Goal: Information Seeking & Learning: Learn about a topic

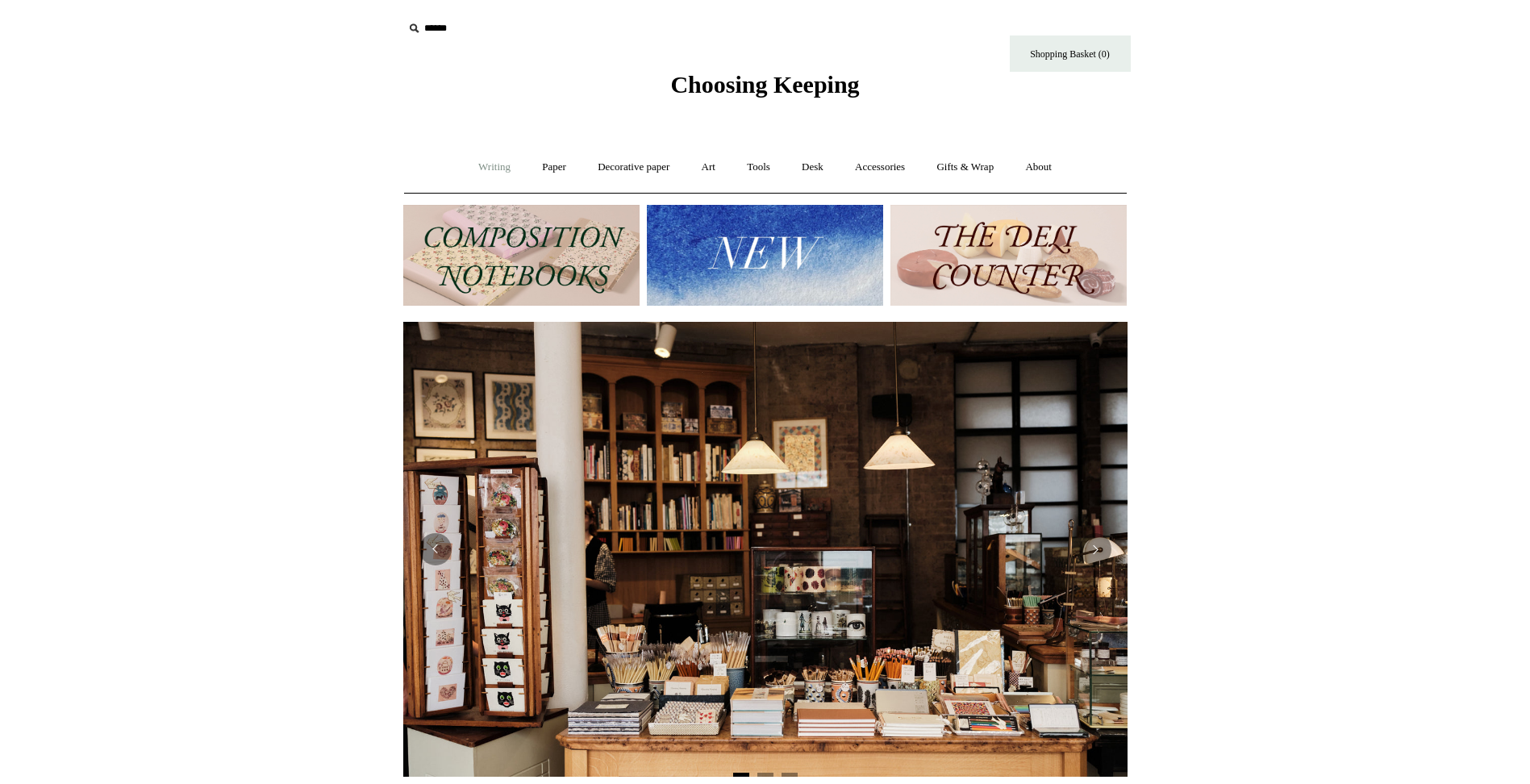
click at [480, 163] on link "Writing +" at bounding box center [494, 168] width 61 height 43
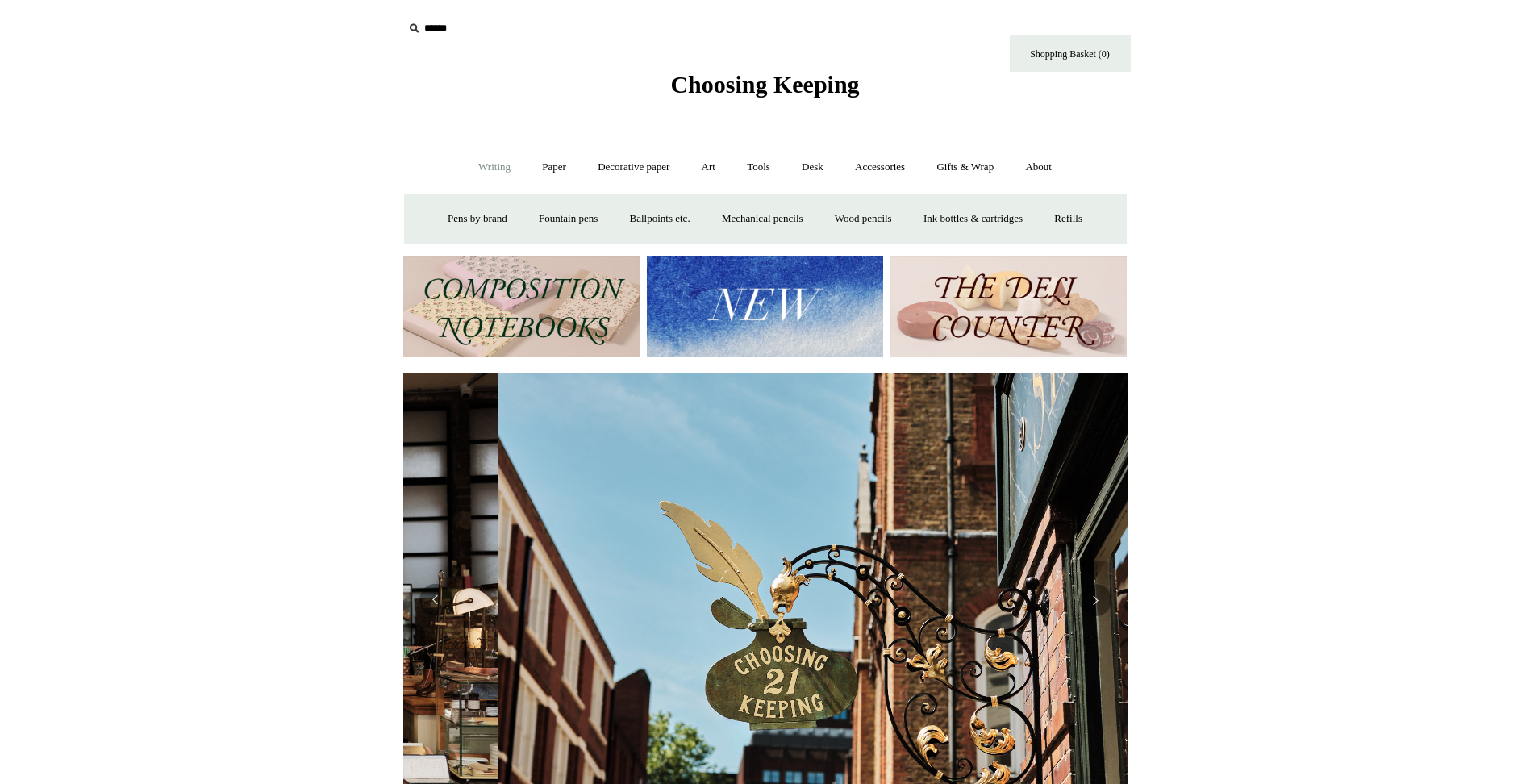
scroll to position [0, 724]
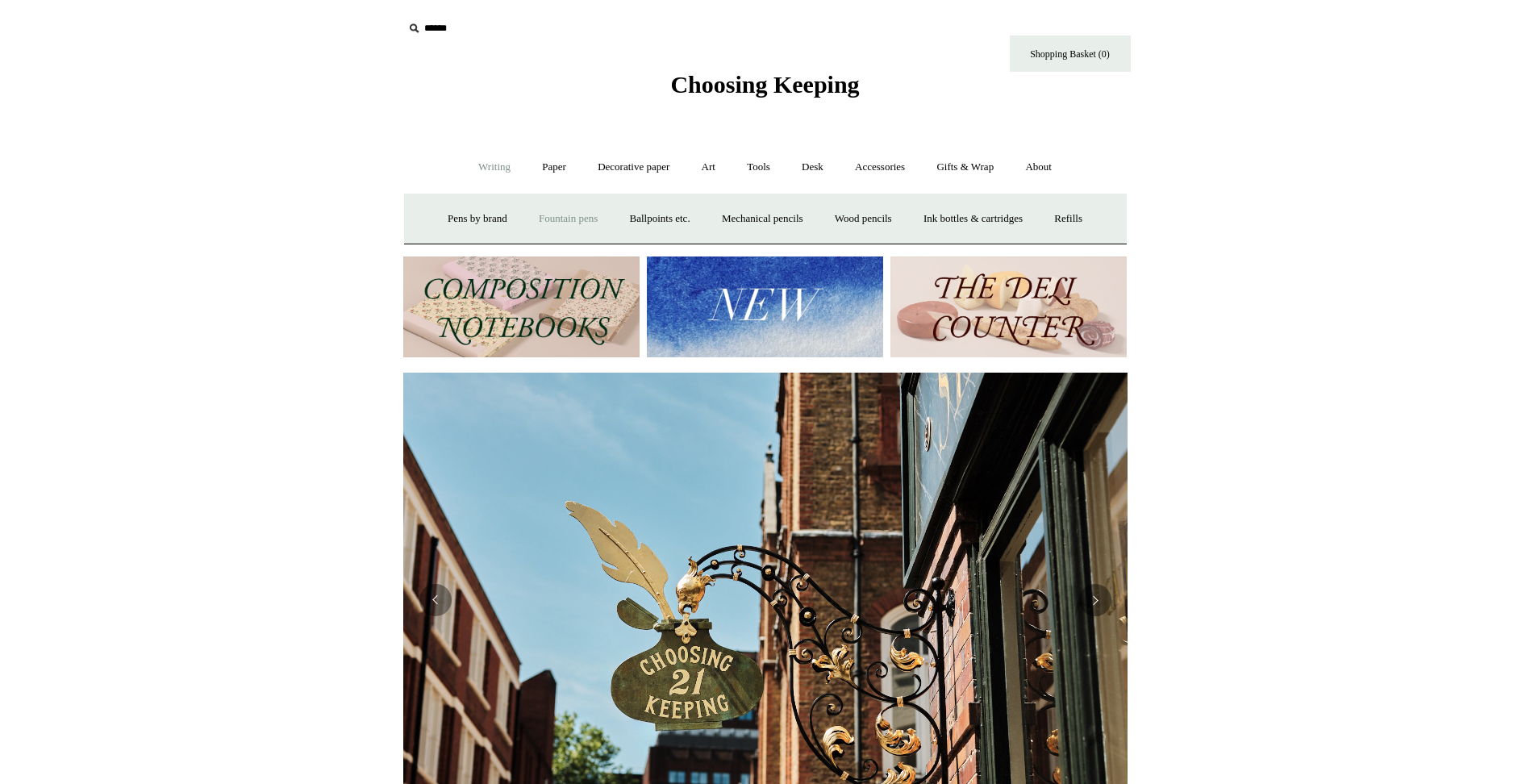
click at [552, 217] on link "Fountain pens +" at bounding box center [568, 219] width 88 height 43
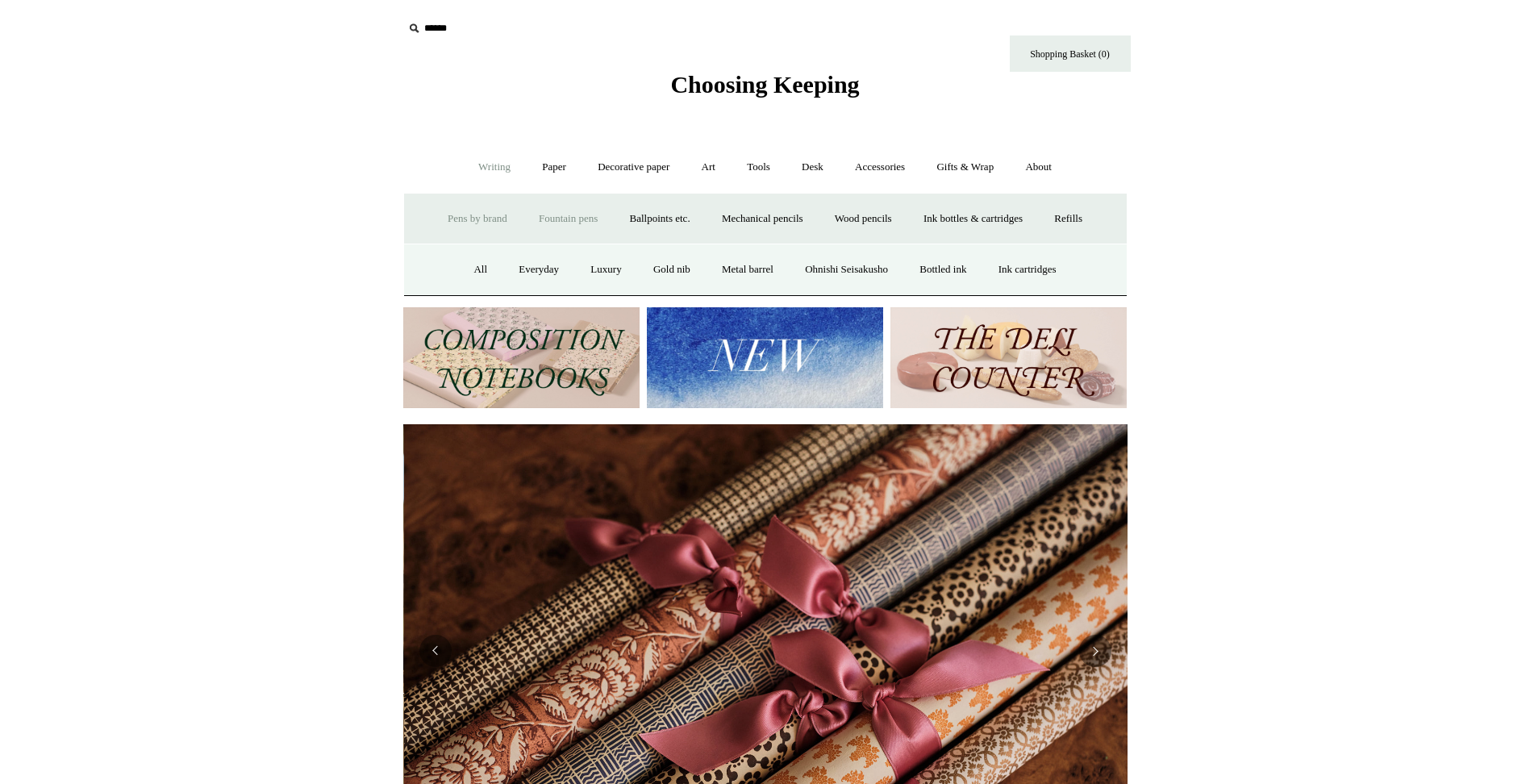
click at [457, 214] on link "Pens by brand +" at bounding box center [477, 219] width 89 height 43
click at [608, 267] on link "Ohnishi Seisakusho" at bounding box center [618, 270] width 112 height 43
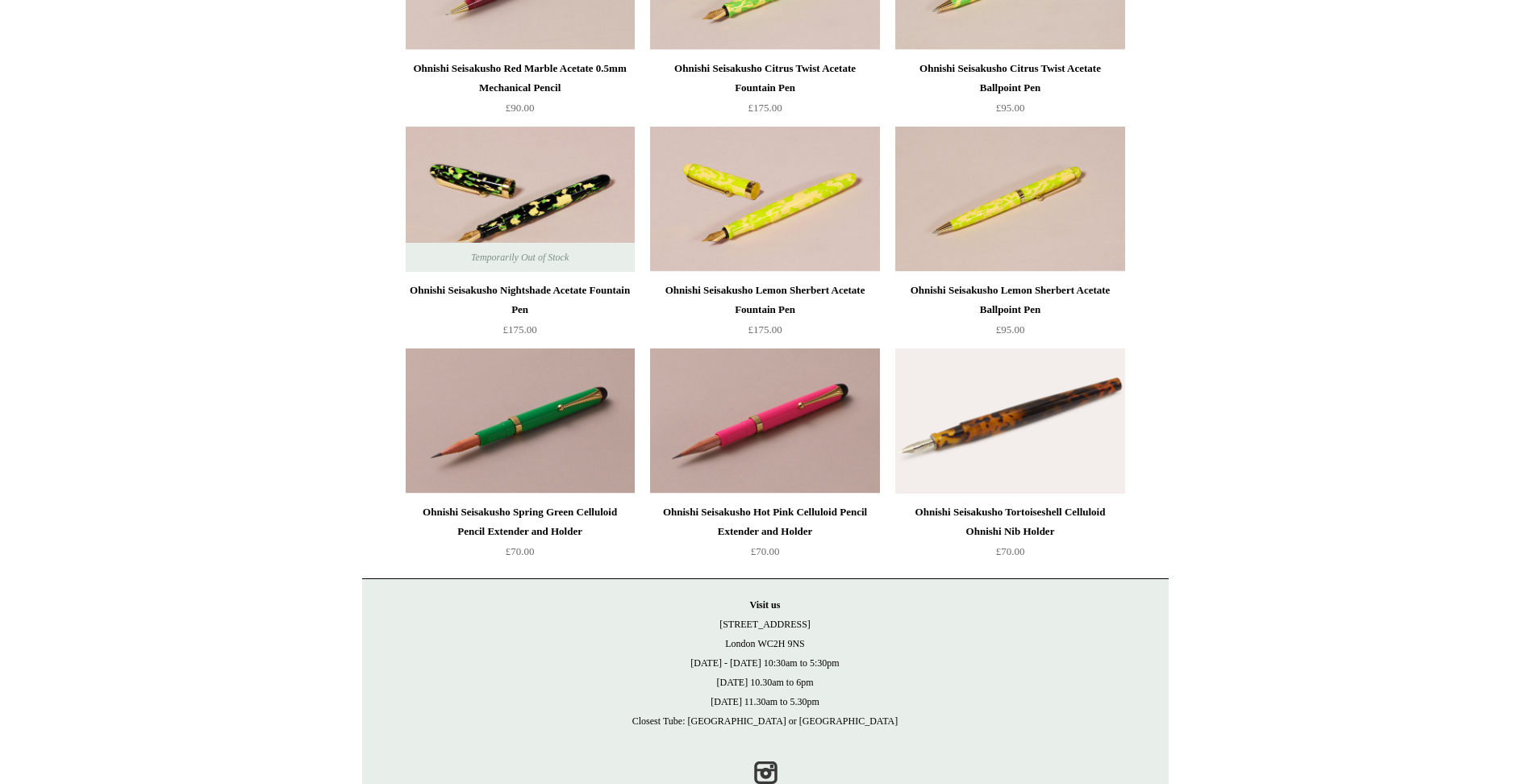
scroll to position [1903, 0]
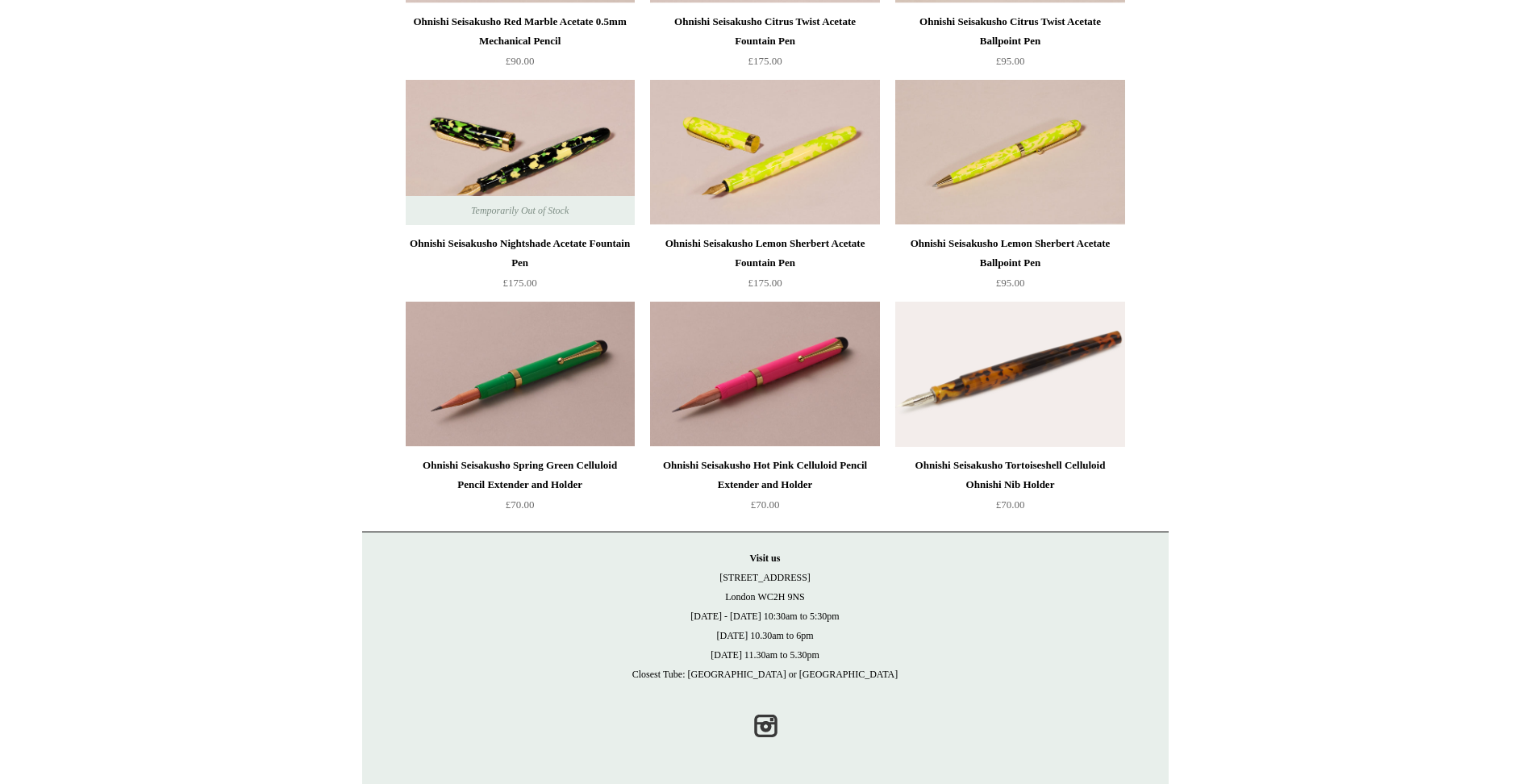
click at [1034, 365] on img at bounding box center [1010, 374] width 229 height 145
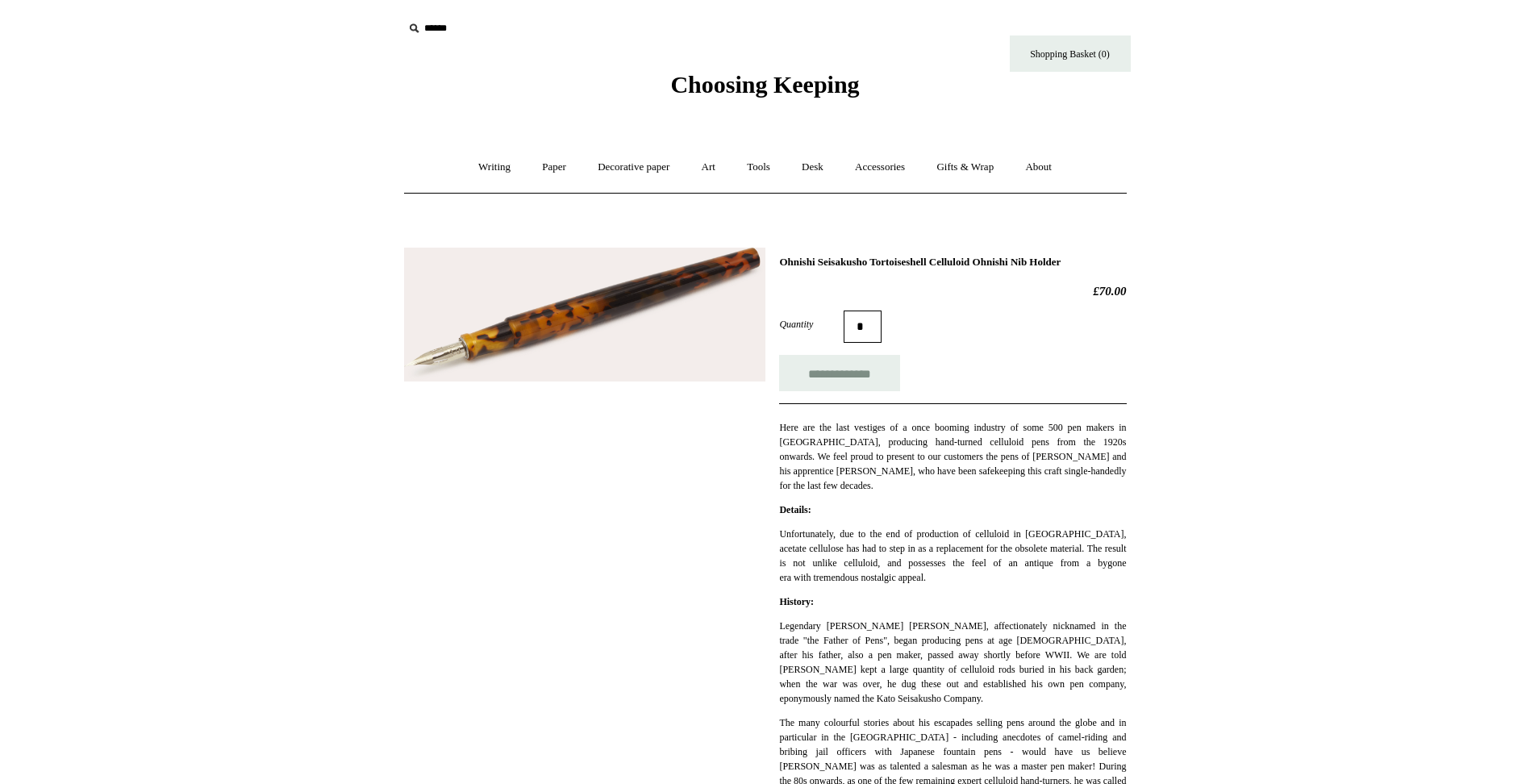
click at [555, 320] on img at bounding box center [585, 315] width 362 height 134
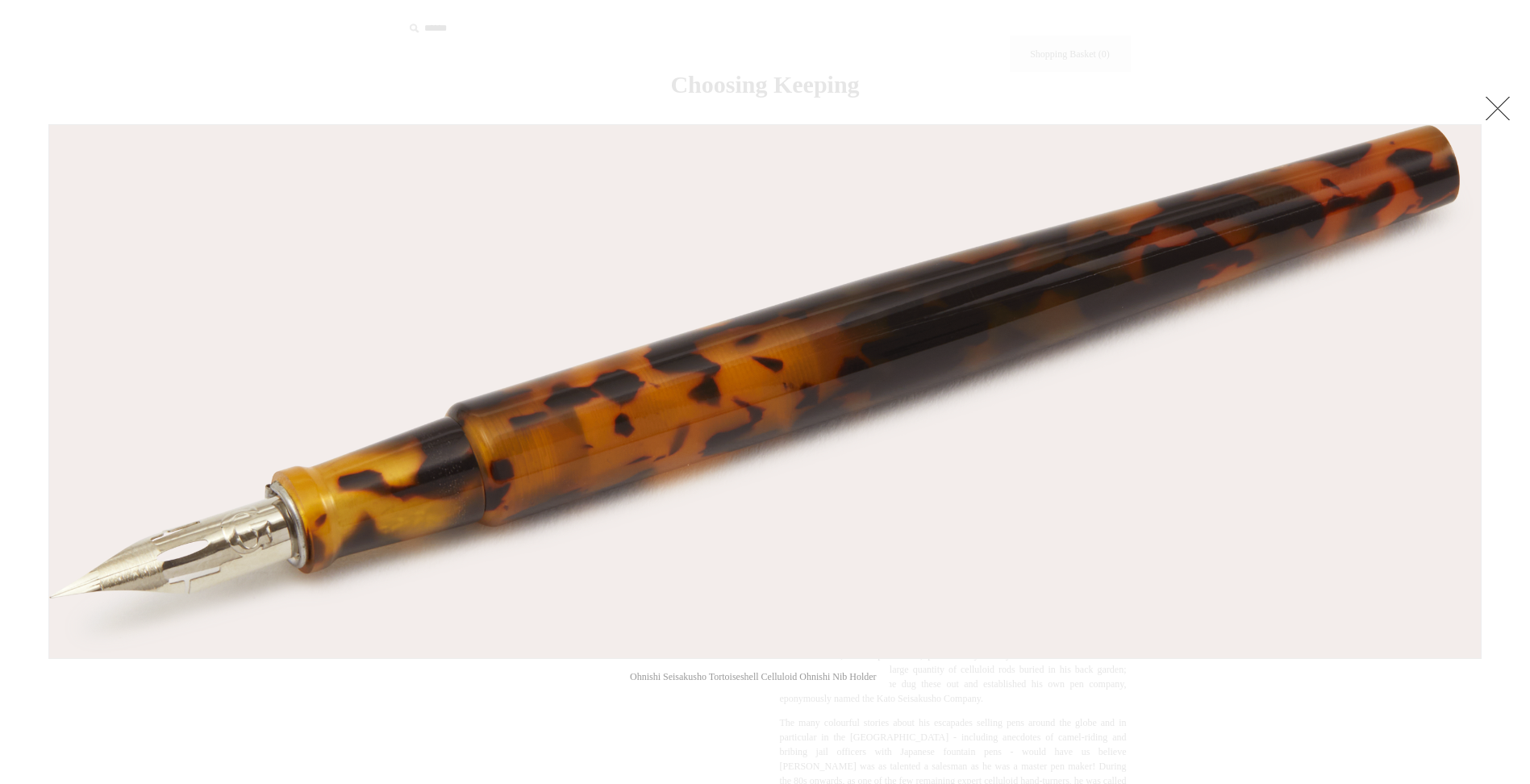
click at [1508, 110] on link at bounding box center [1498, 107] width 32 height 32
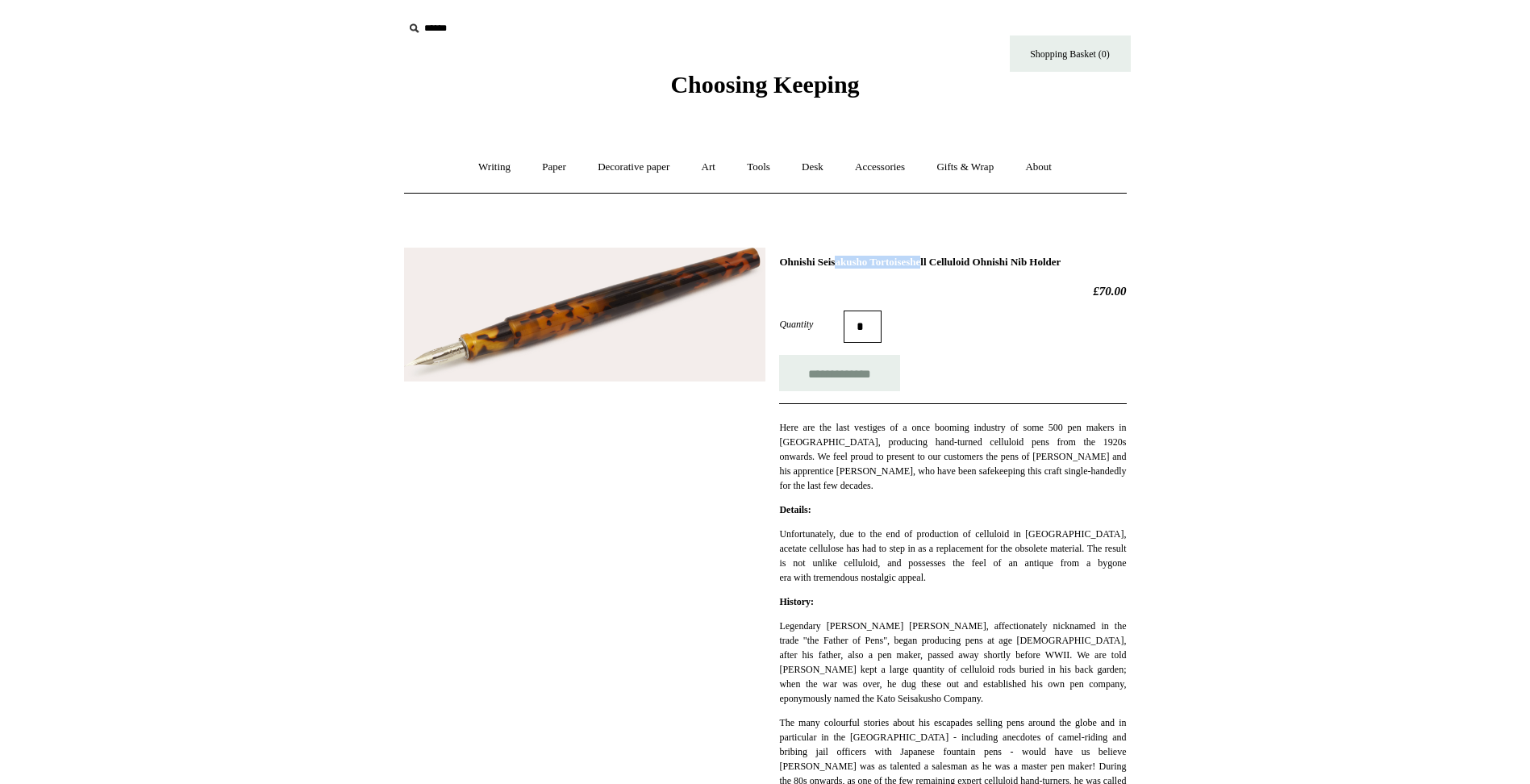
drag, startPoint x: 782, startPoint y: 260, endPoint x: 885, endPoint y: 263, distance: 103.0
click at [885, 263] on h1 "Ohnishi Seisakusho Tortoiseshell Celluloid Ohnishi Nib Holder" at bounding box center [953, 261] width 347 height 13
copy h1 "Ohnishi Seisakusho"
click at [442, 22] on input "text" at bounding box center [503, 28] width 199 height 30
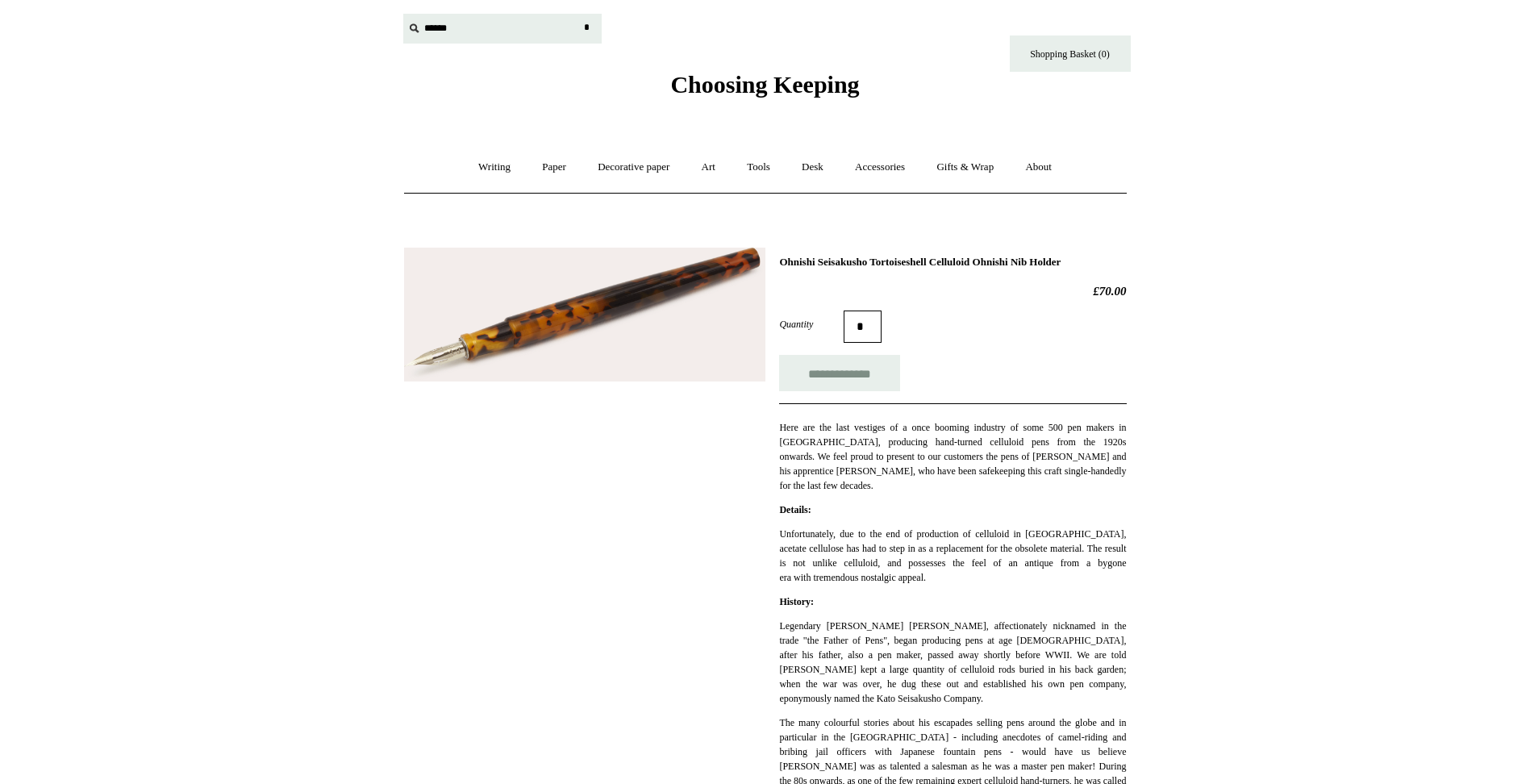
paste input "**********"
type input "**********"
click at [579, 14] on input "*" at bounding box center [587, 27] width 17 height 28
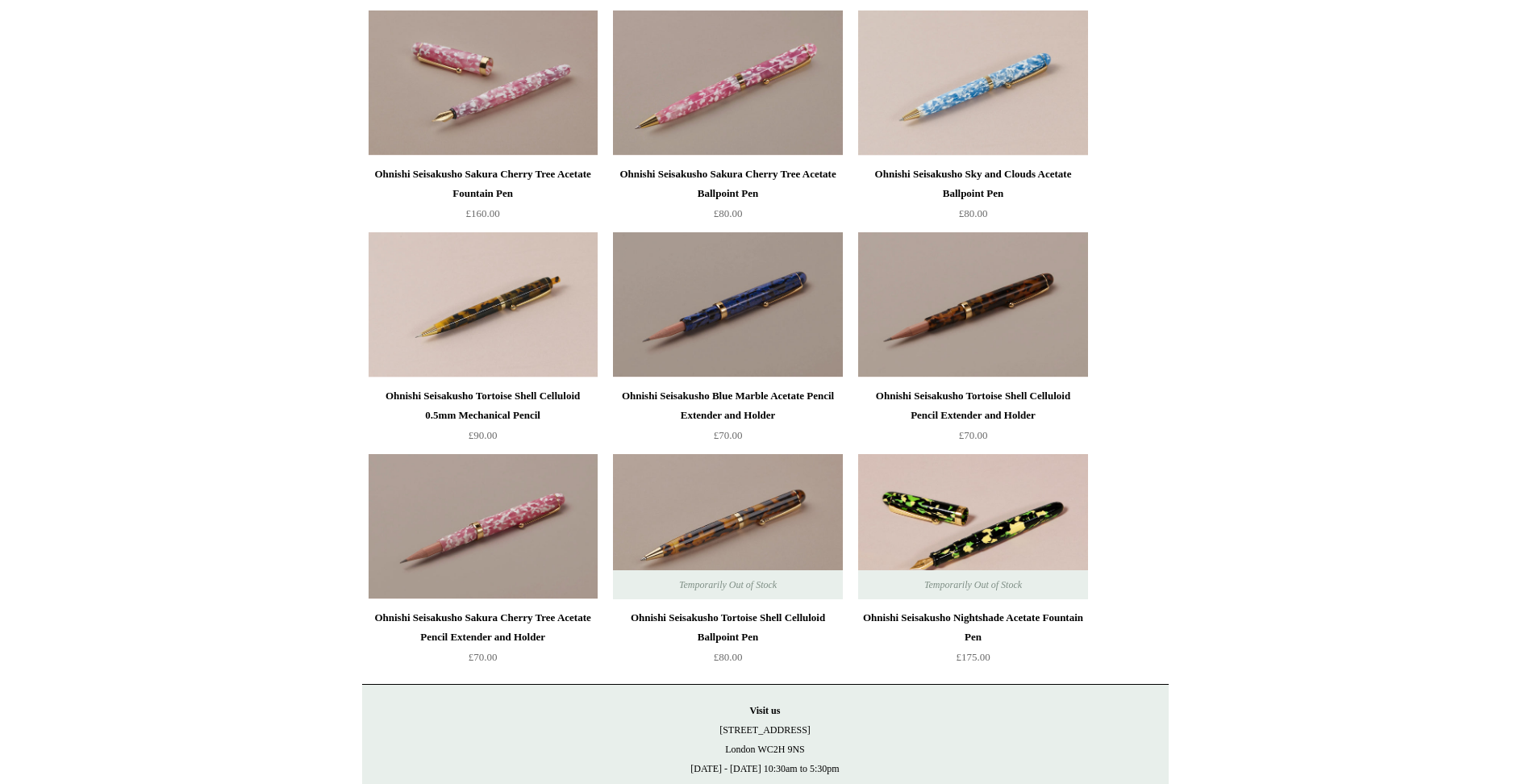
scroll to position [1872, 0]
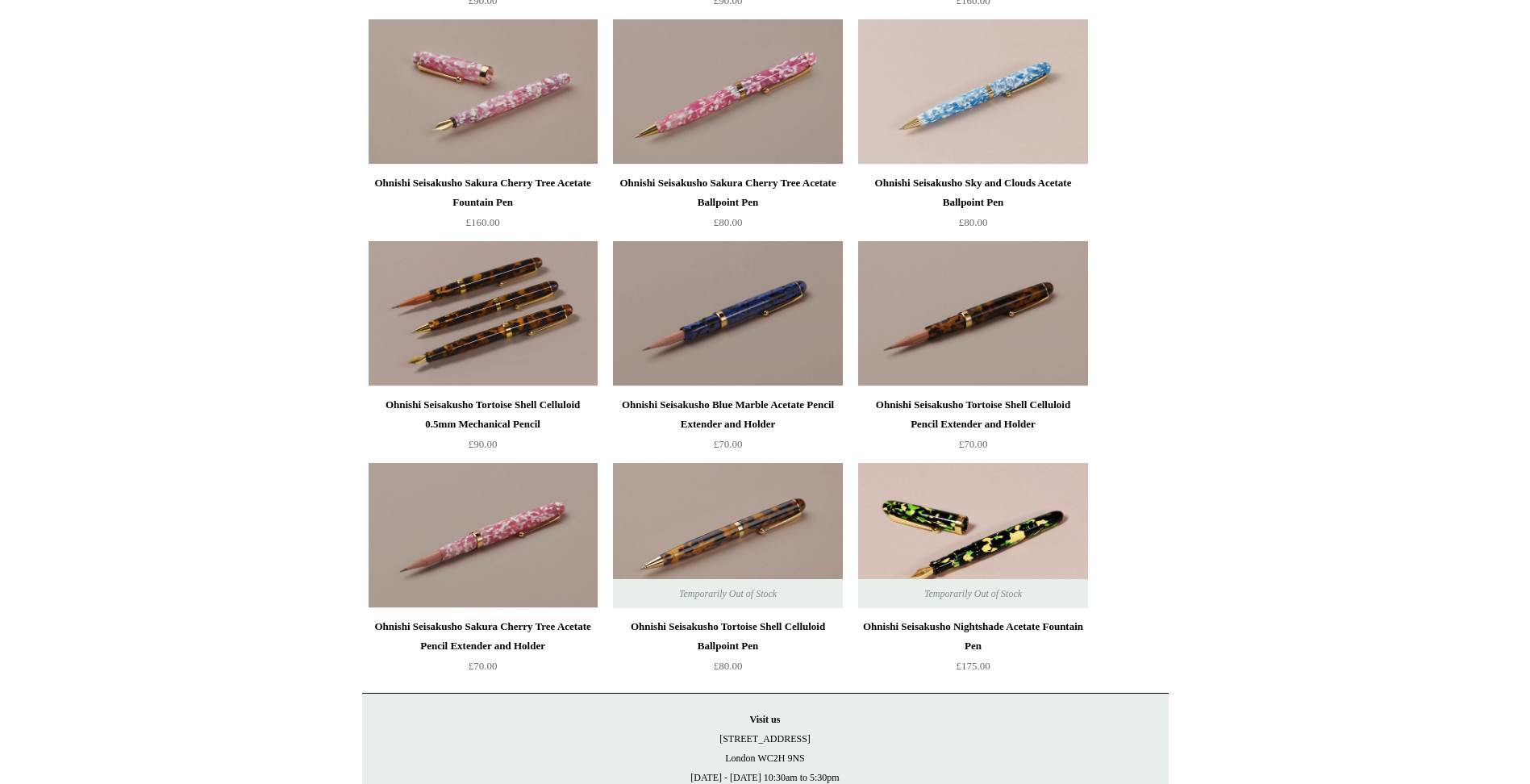
click at [465, 336] on img at bounding box center [482, 313] width 229 height 145
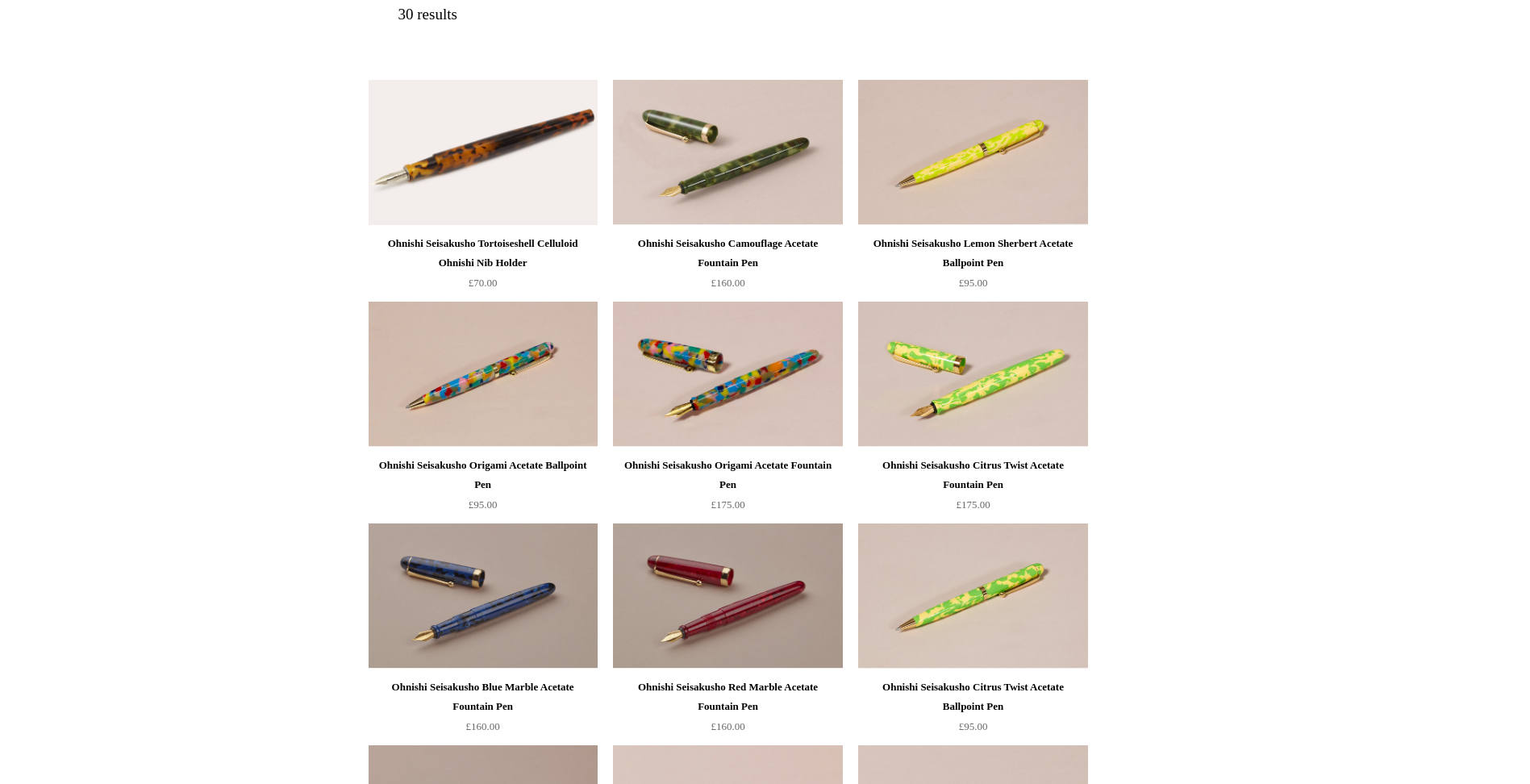
scroll to position [179, 0]
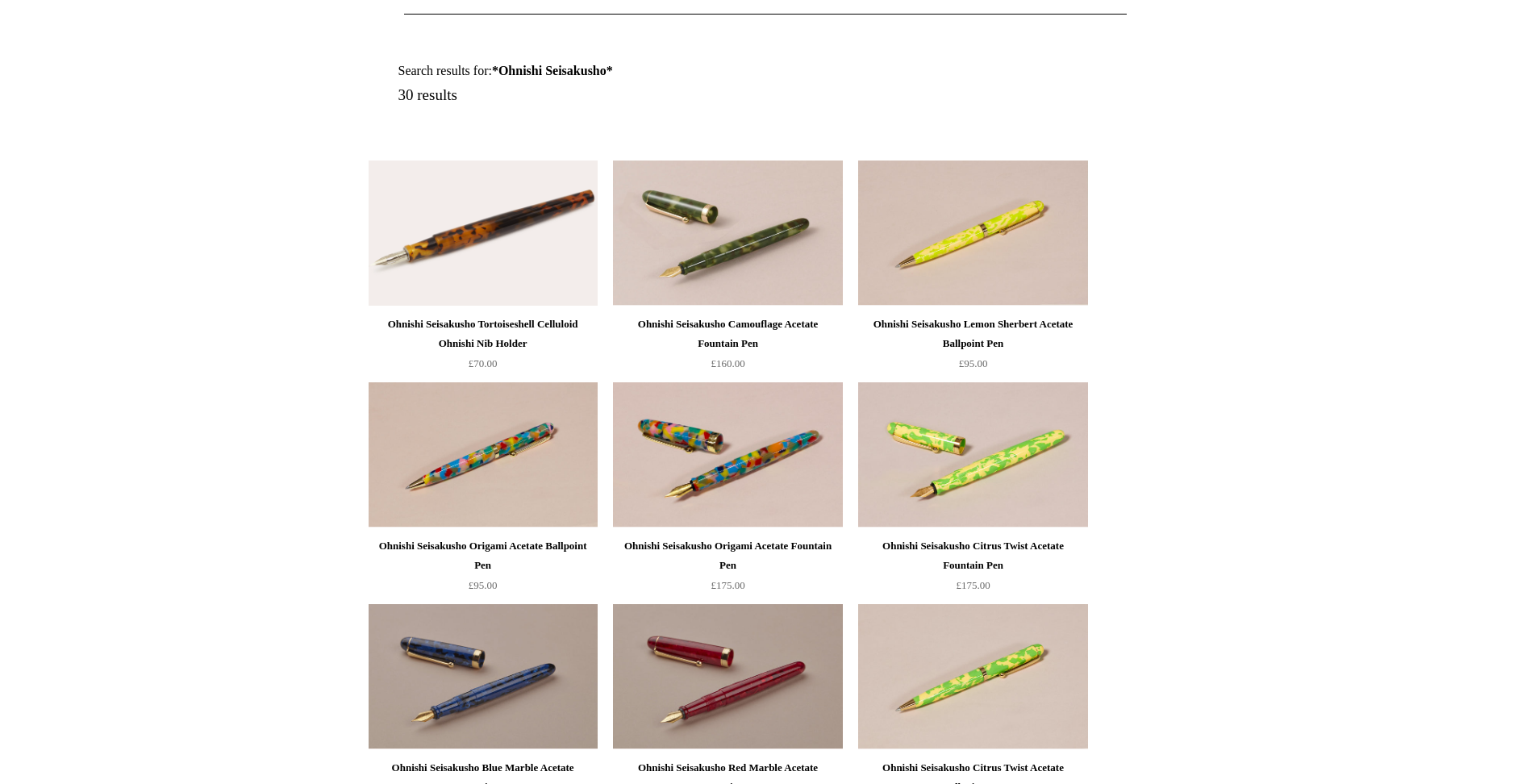
click at [464, 258] on img at bounding box center [482, 233] width 229 height 145
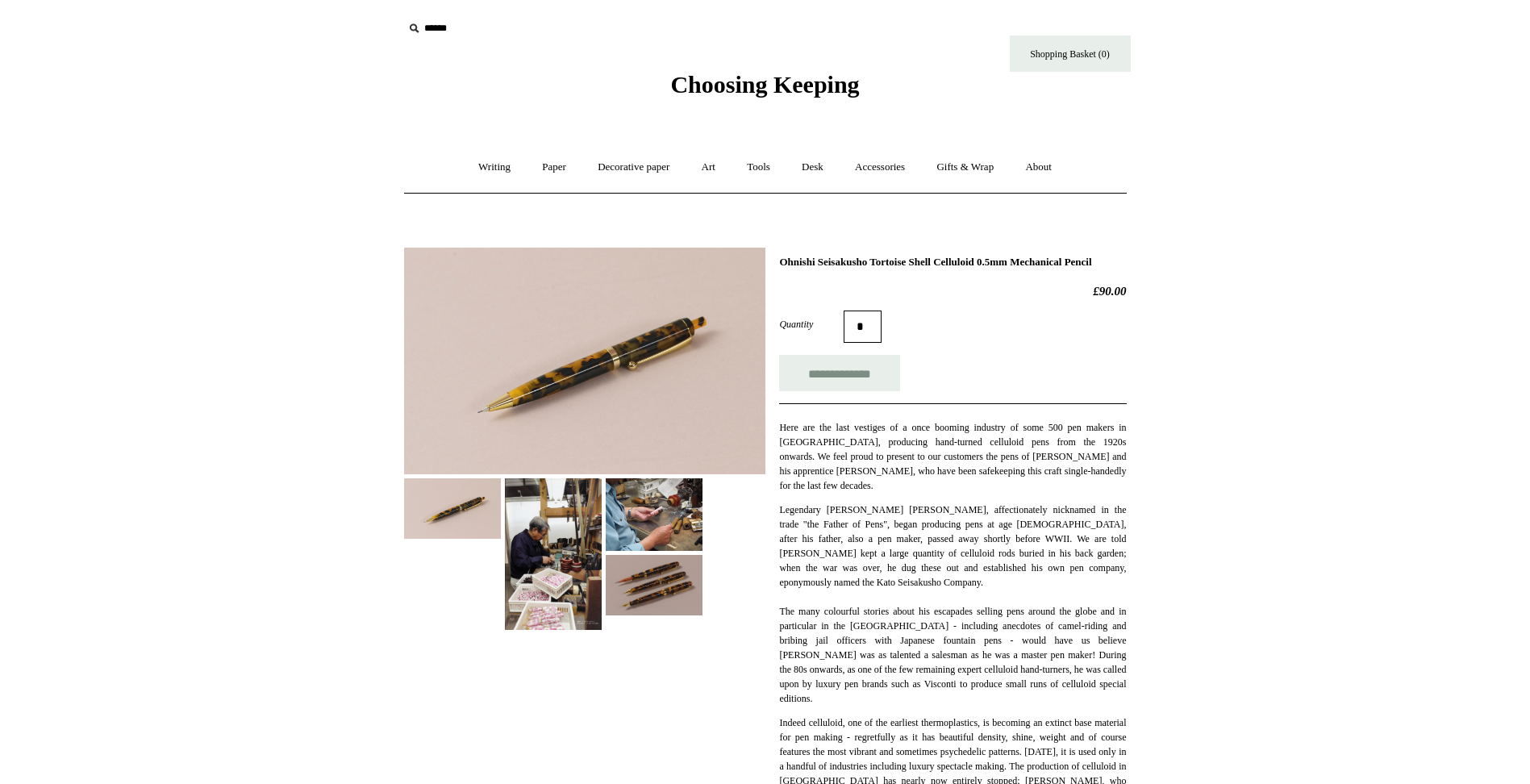
click at [594, 344] on img at bounding box center [585, 360] width 362 height 227
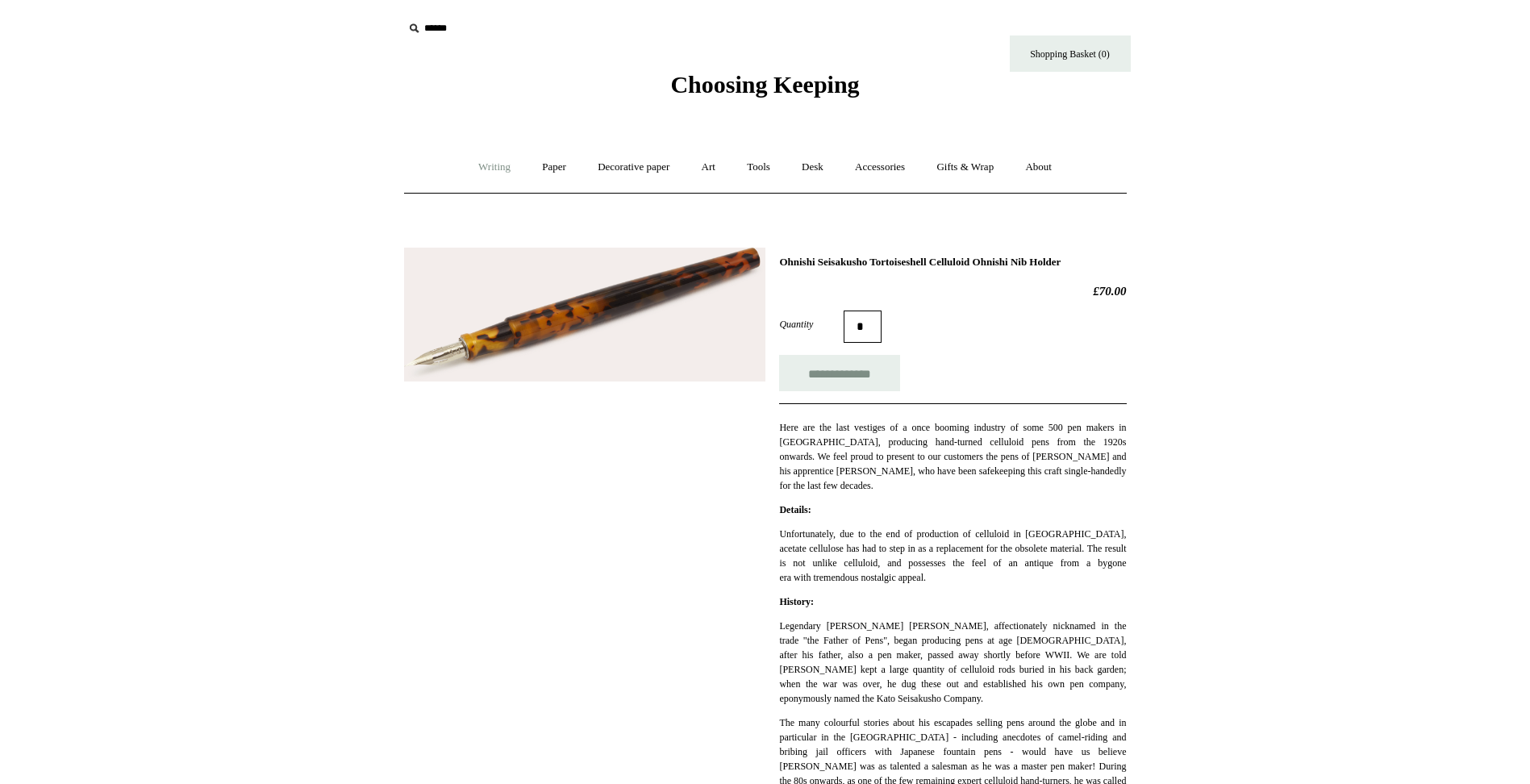
click at [489, 168] on link "Writing +" at bounding box center [494, 168] width 61 height 43
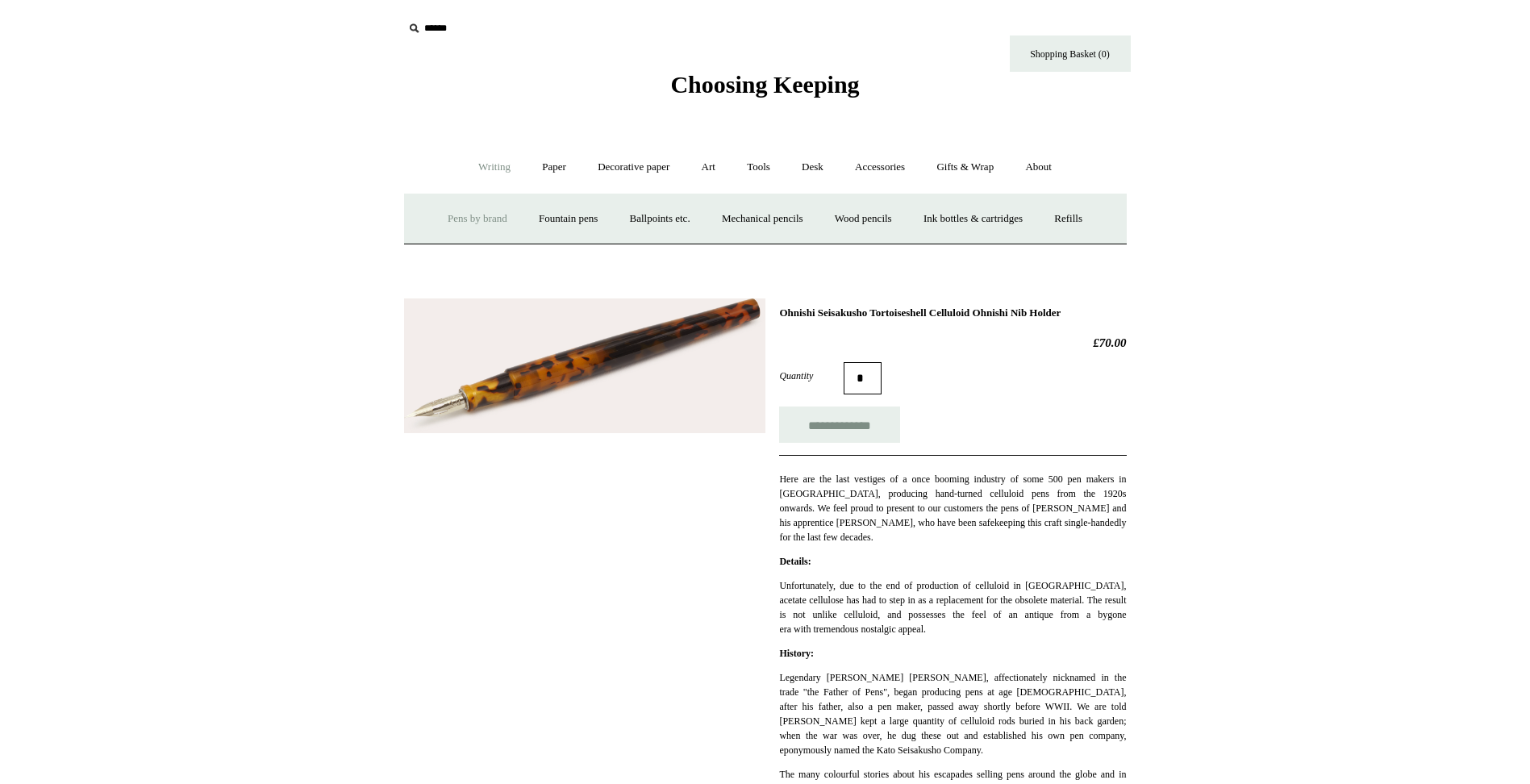
click at [474, 220] on link "Pens by brand +" at bounding box center [477, 219] width 89 height 43
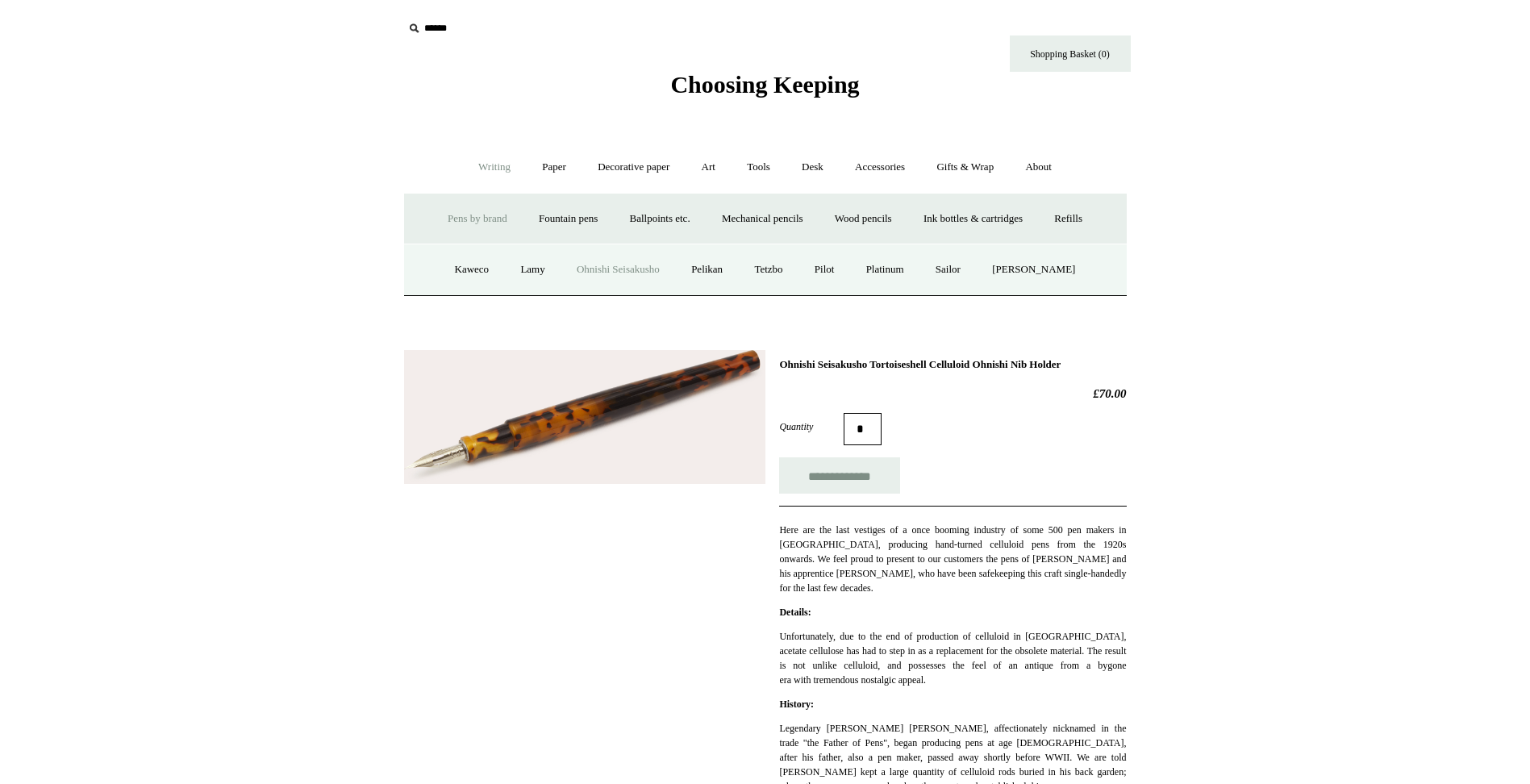
click at [612, 275] on link "Ohnishi Seisakusho" at bounding box center [618, 270] width 112 height 43
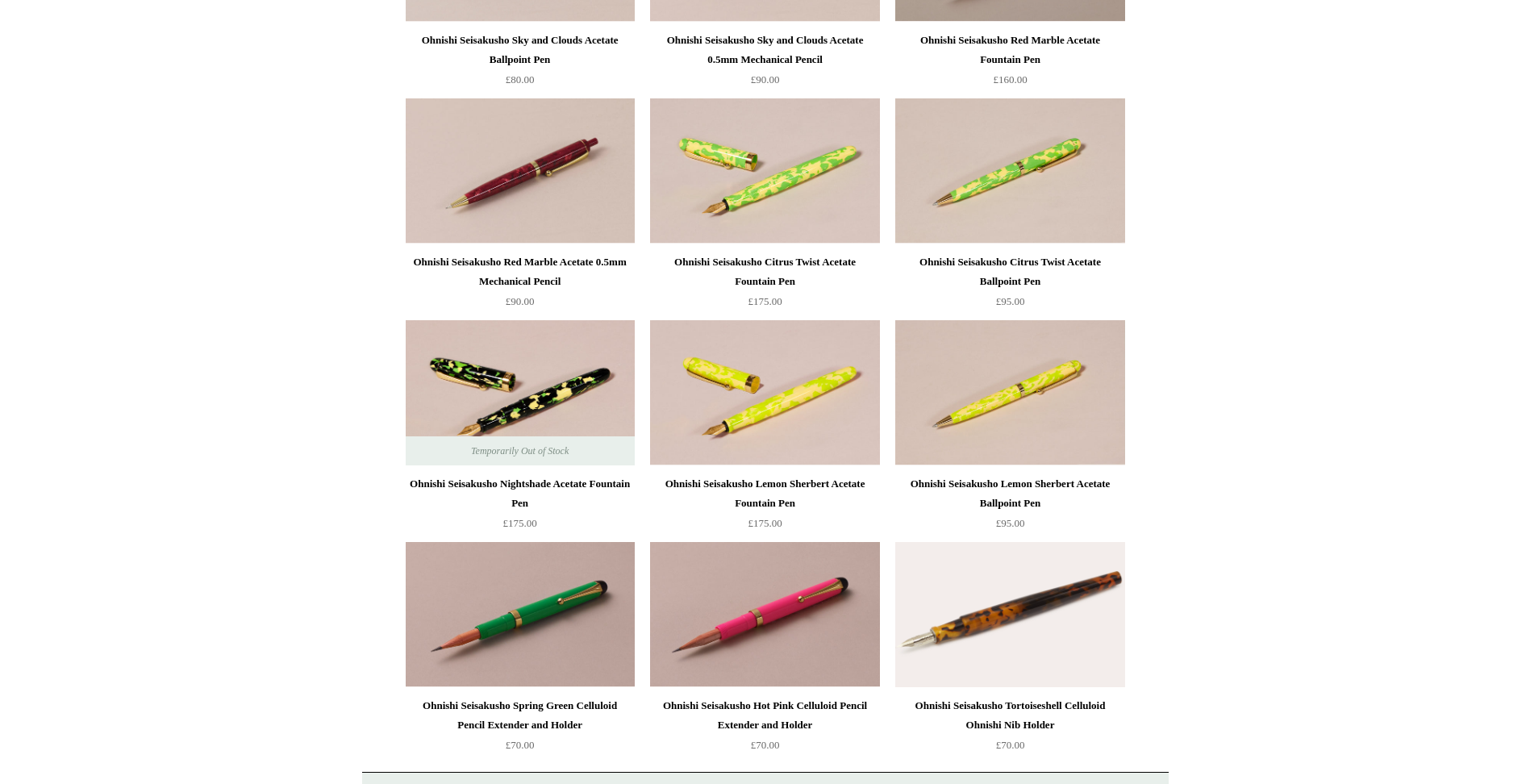
scroll to position [1661, 0]
